Goal: Use online tool/utility: Utilize a website feature to perform a specific function

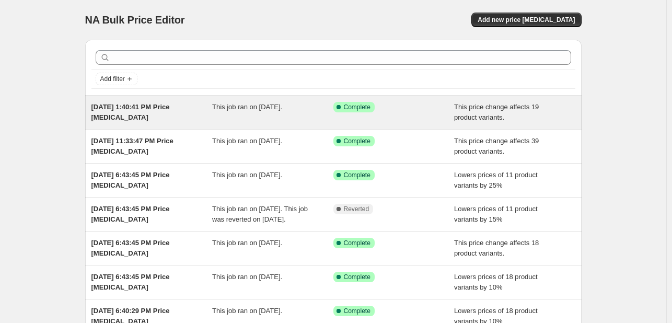
click at [253, 106] on span "This job ran on [DATE]." at bounding box center [247, 107] width 70 height 8
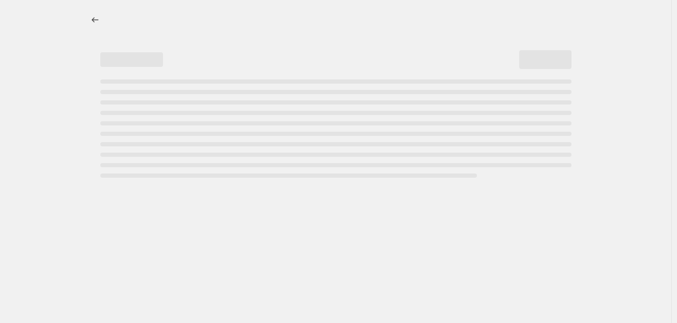
select select "pcap"
select select "no_change"
select select "collection"
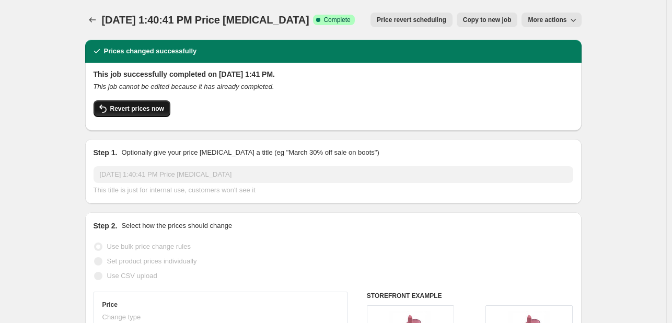
click at [148, 108] on span "Revert prices now" at bounding box center [137, 109] width 54 height 8
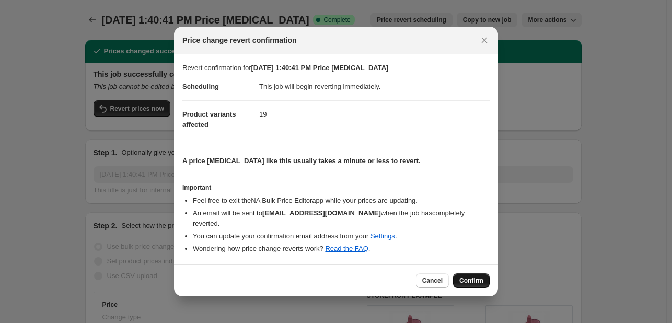
click at [468, 276] on span "Confirm" at bounding box center [471, 280] width 24 height 8
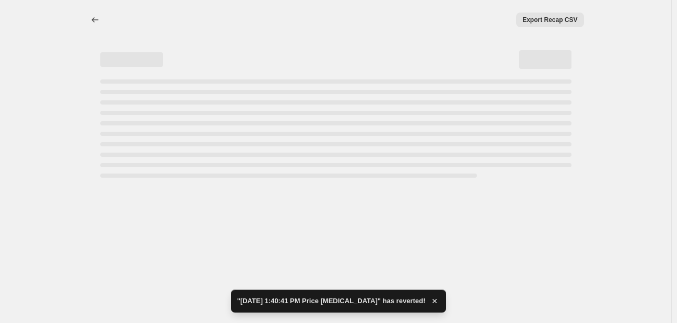
select select "pcap"
select select "no_change"
select select "collection"
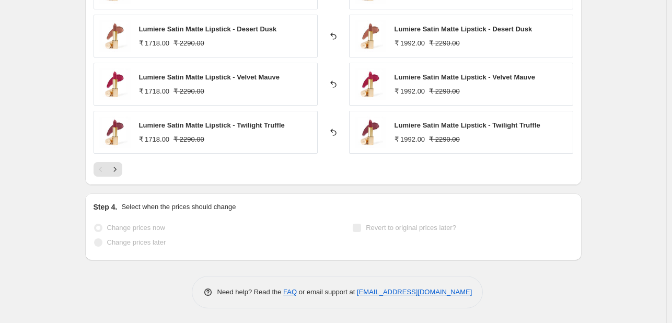
scroll to position [898, 0]
